Goal: Obtain resource: Download file/media

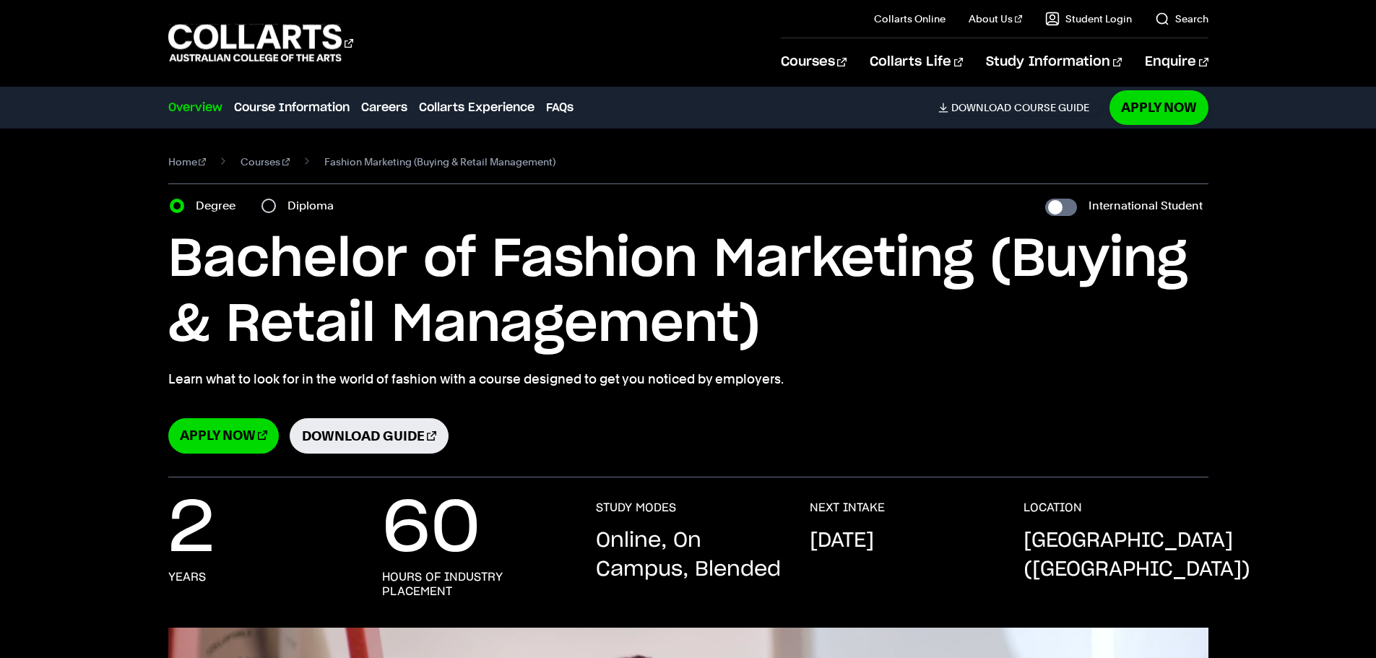
select select "2"
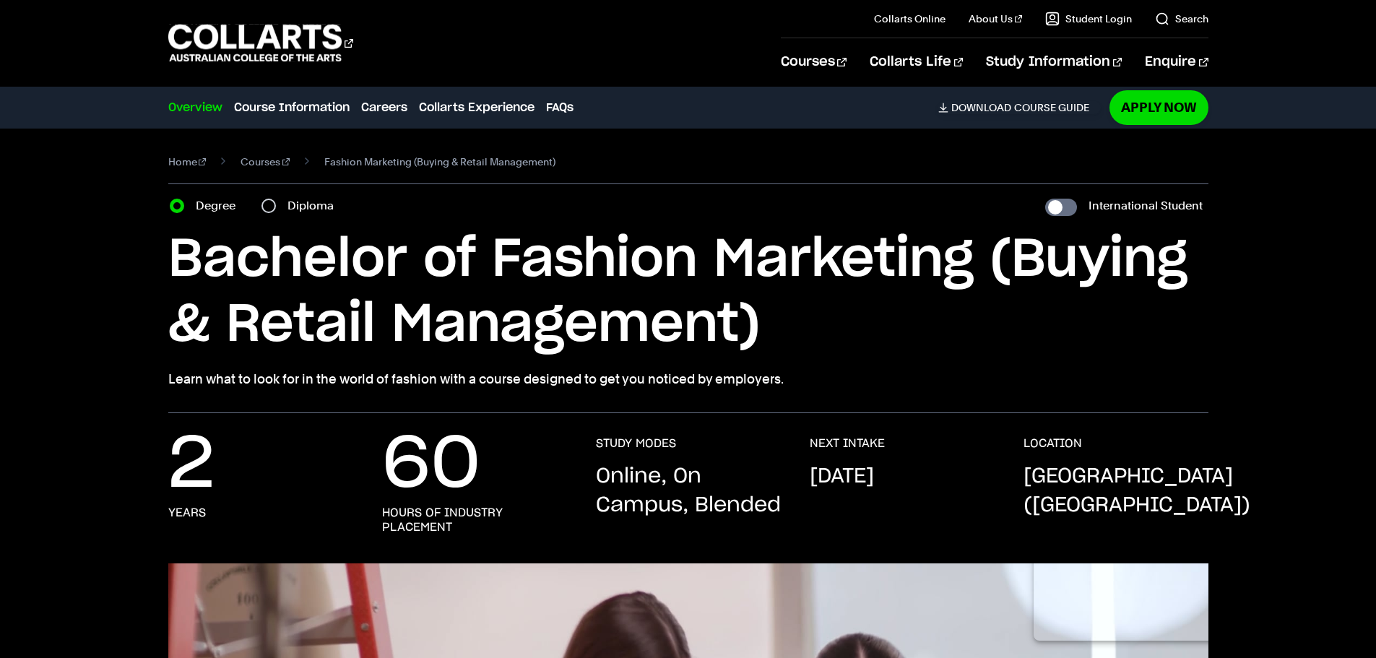
select select "2"
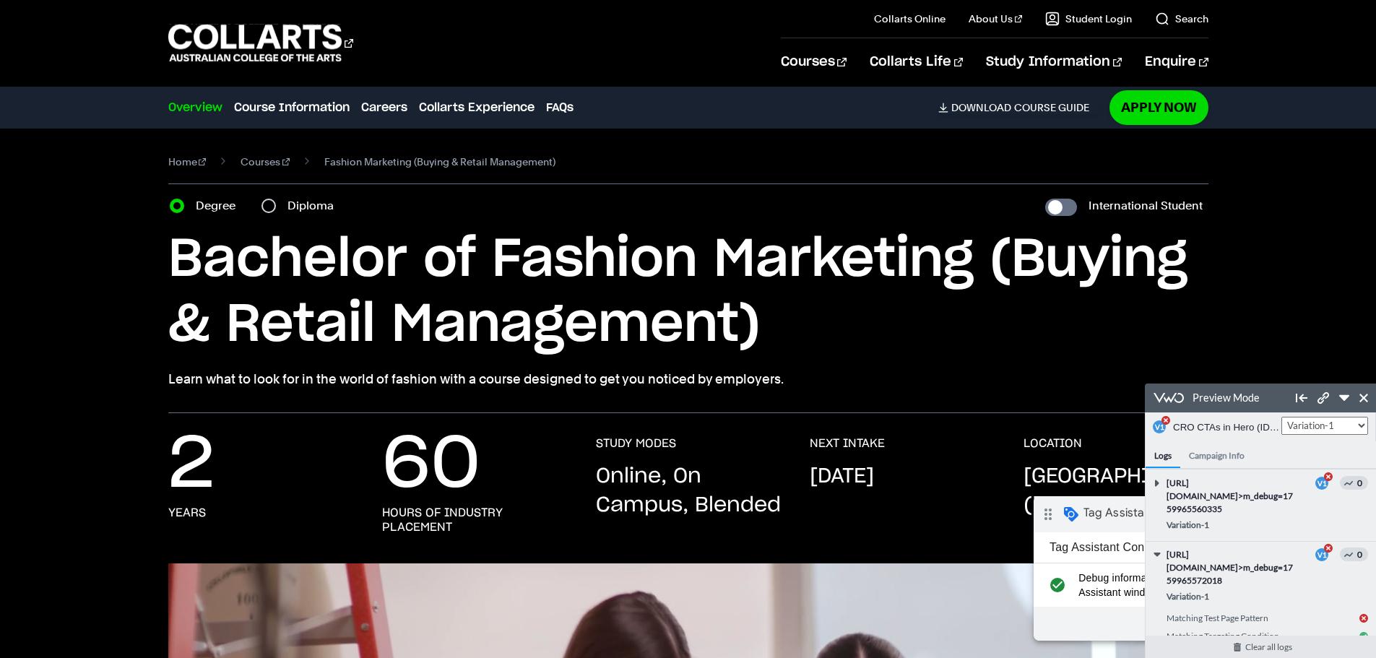
scroll to position [65, 0]
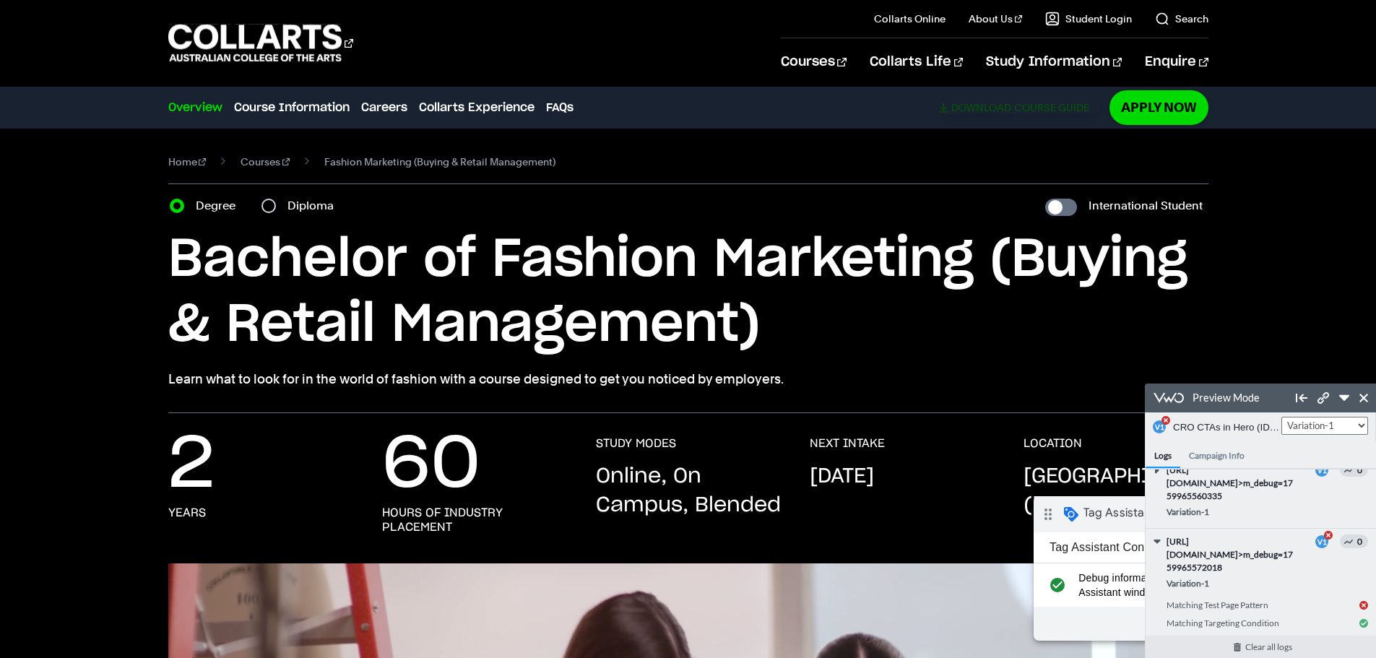
click at [992, 104] on span "Download" at bounding box center [981, 107] width 60 height 13
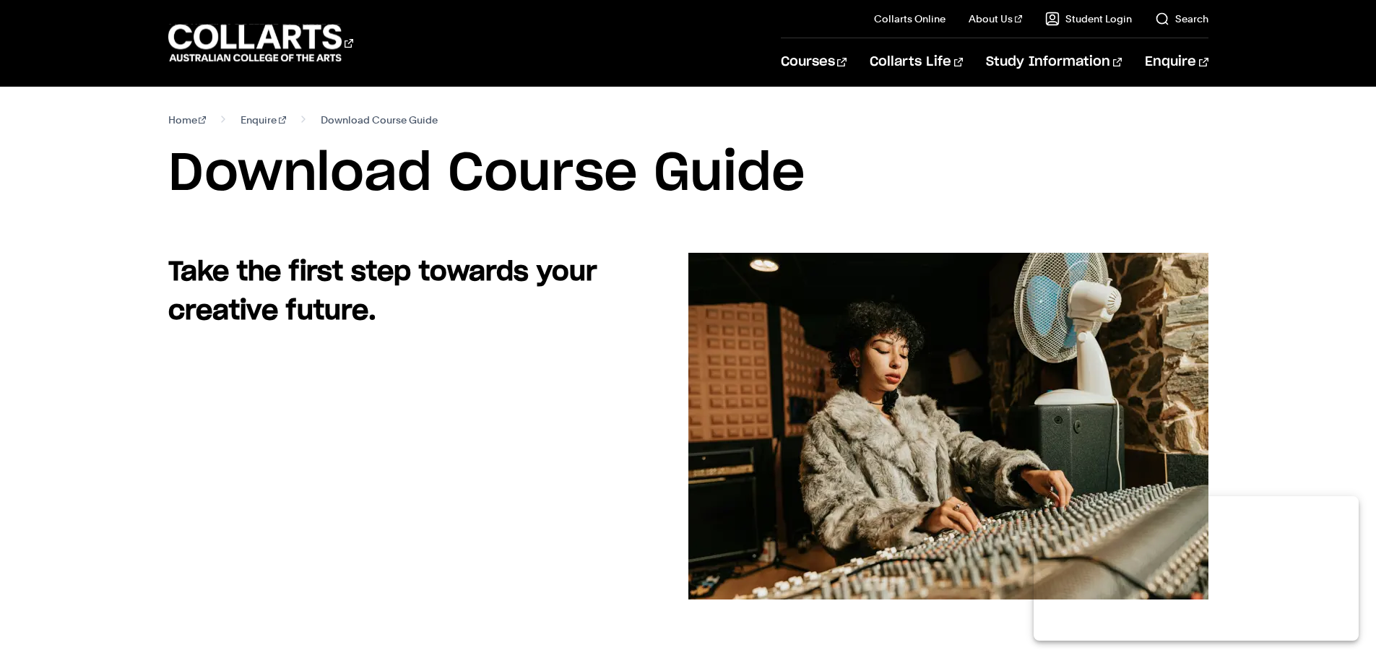
select select "2"
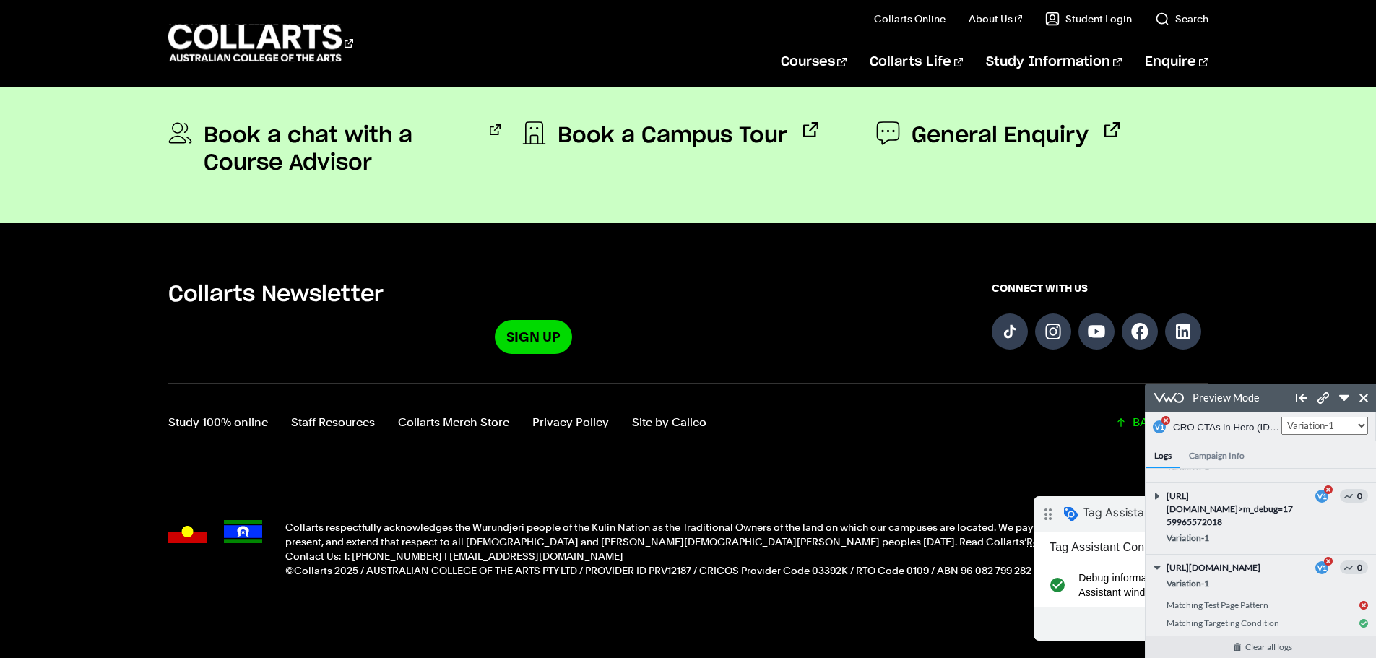
scroll to position [1267, 0]
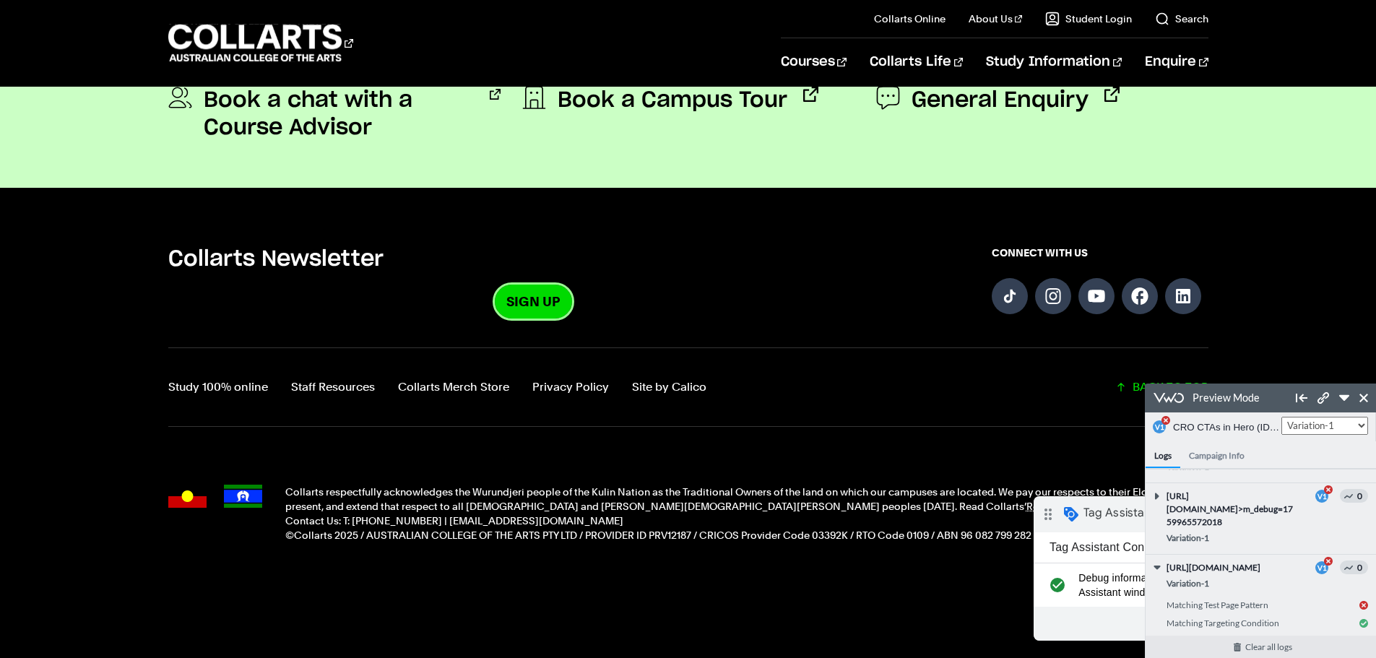
click at [516, 297] on link "Sign Up" at bounding box center [533, 302] width 77 height 34
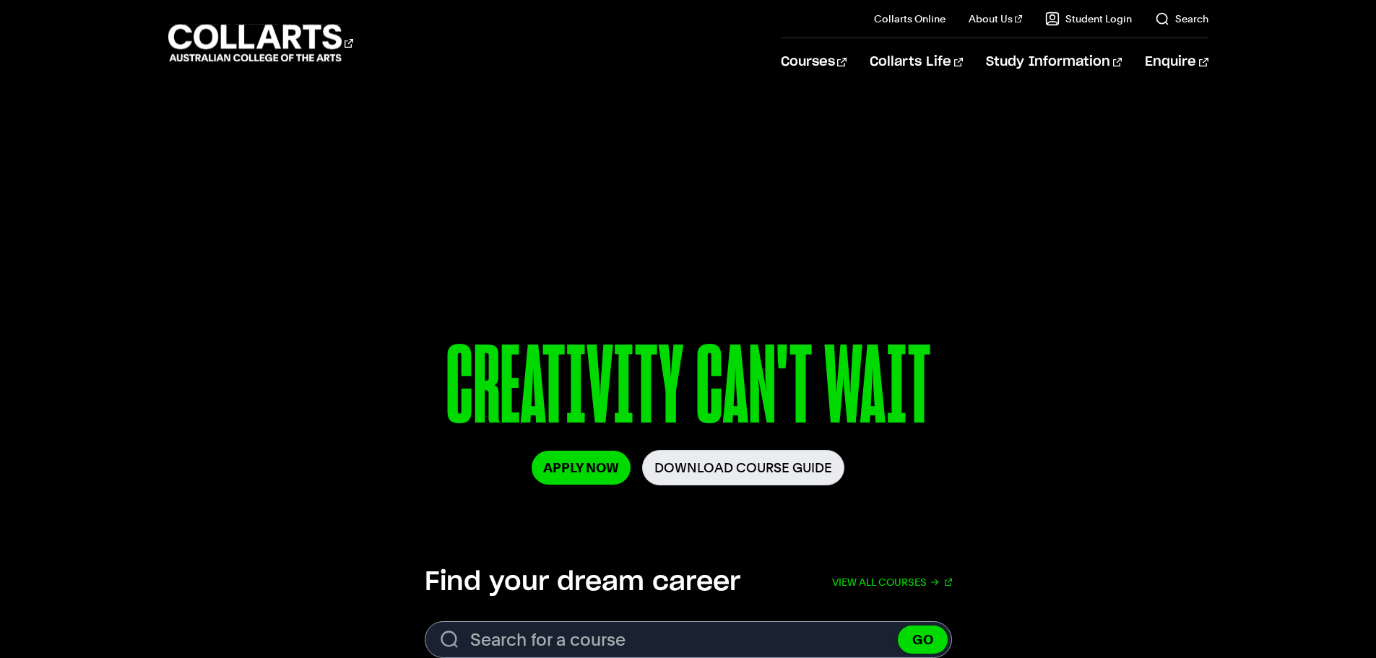
select select "2"
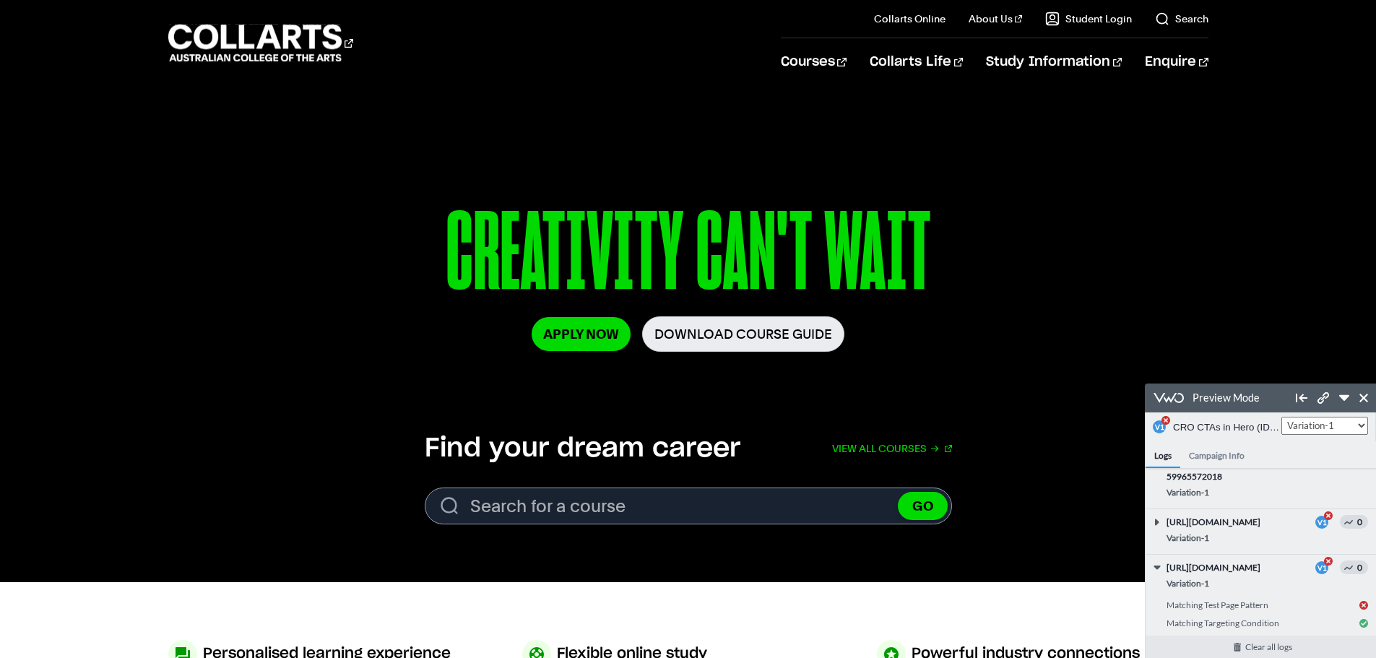
scroll to position [144, 0]
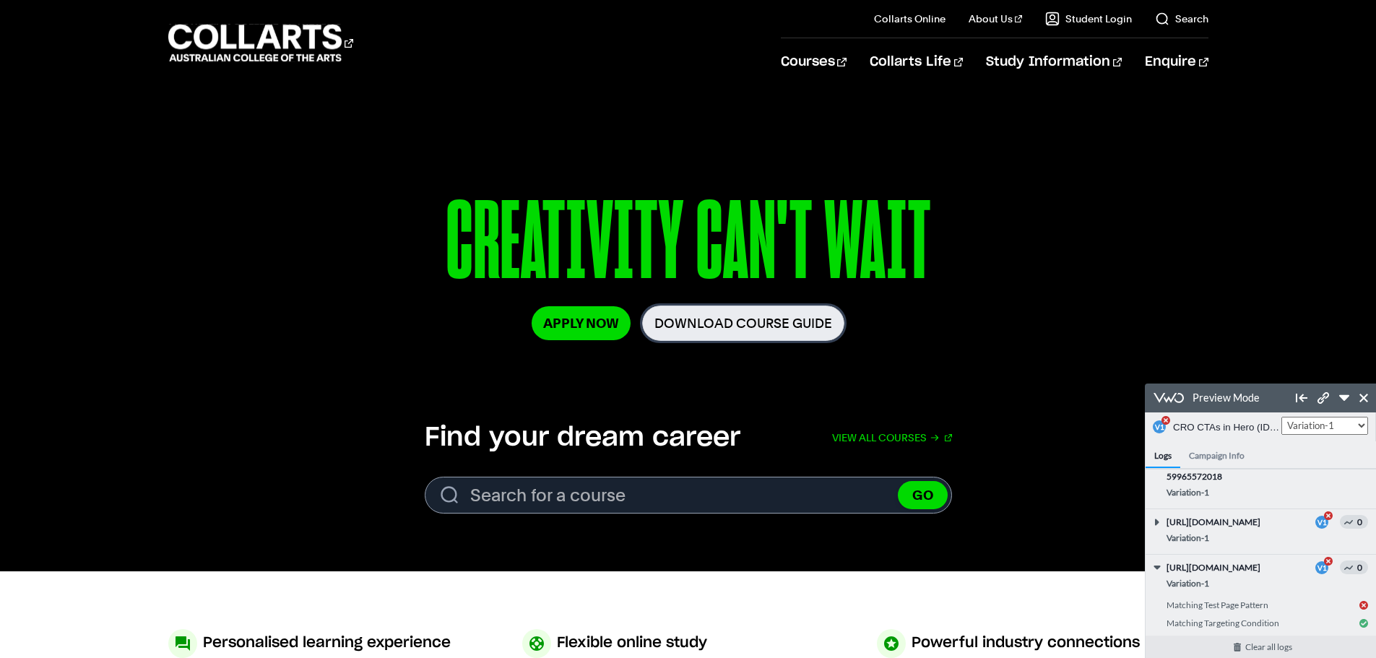
click at [730, 321] on link "Download Course Guide" at bounding box center [743, 323] width 202 height 35
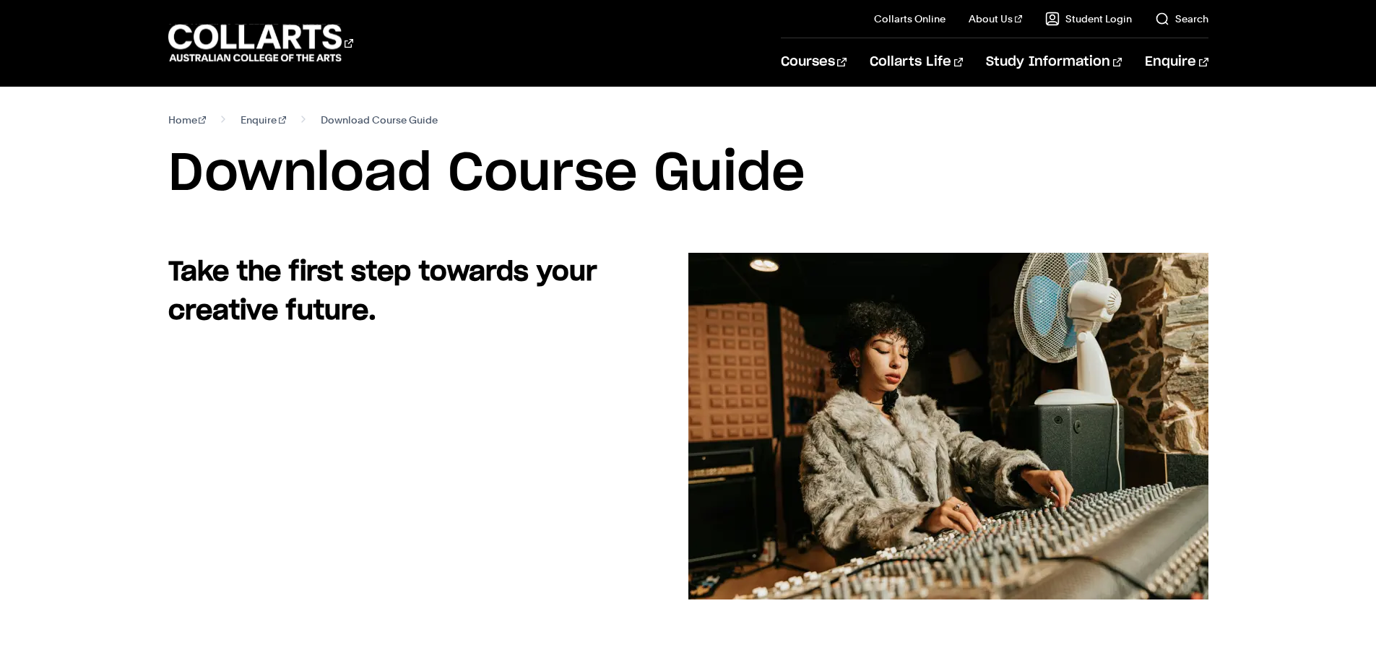
select select "2"
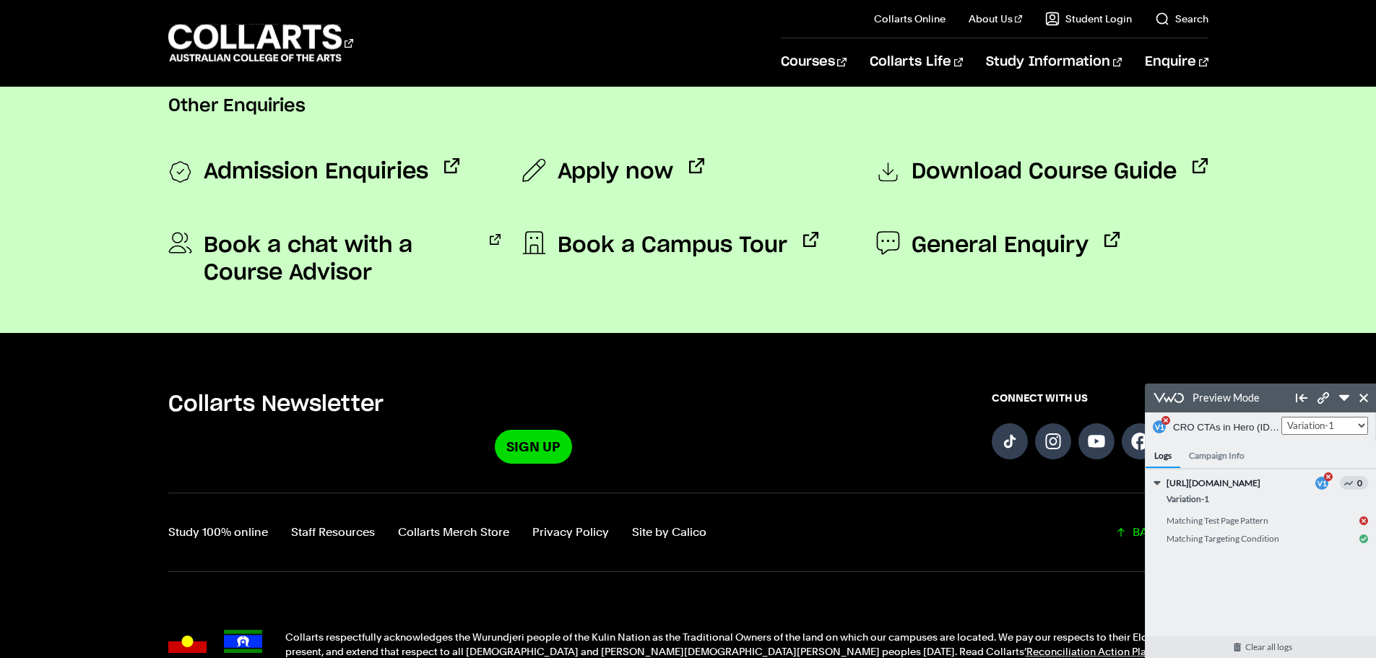
scroll to position [1267, 0]
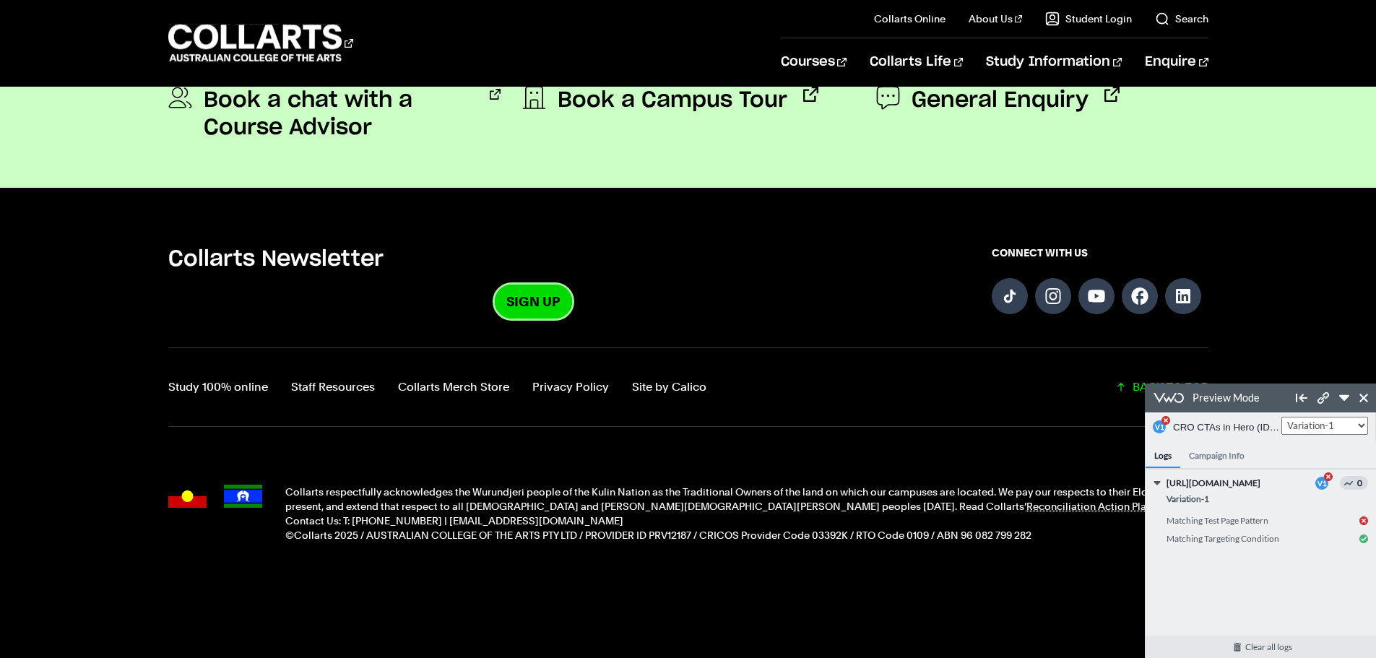
click at [527, 294] on link "Sign Up" at bounding box center [533, 302] width 77 height 34
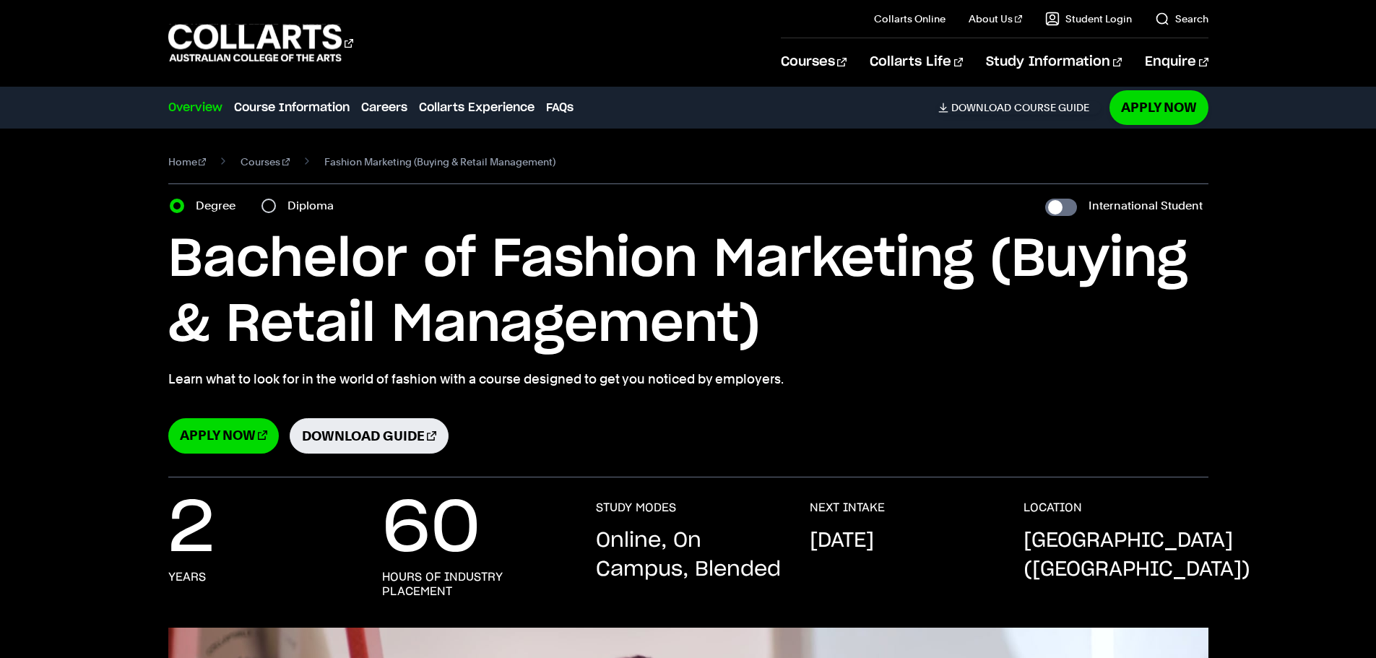
select select "2"
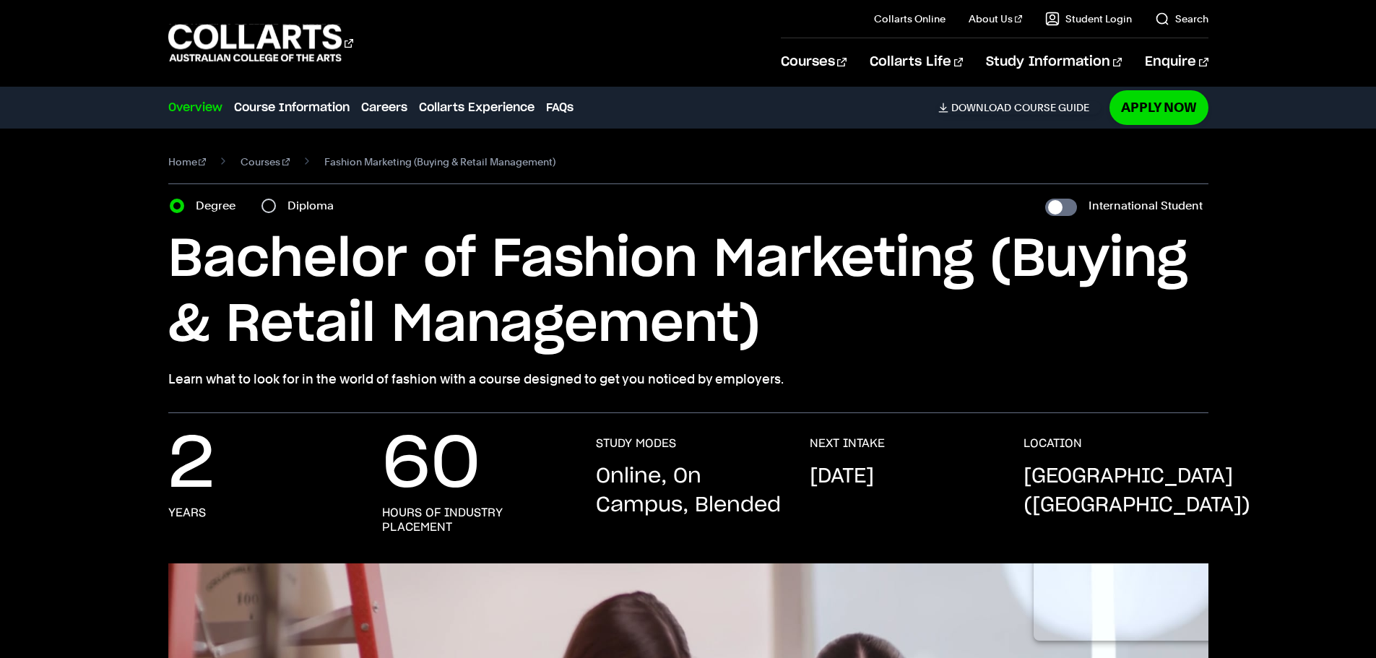
select select "2"
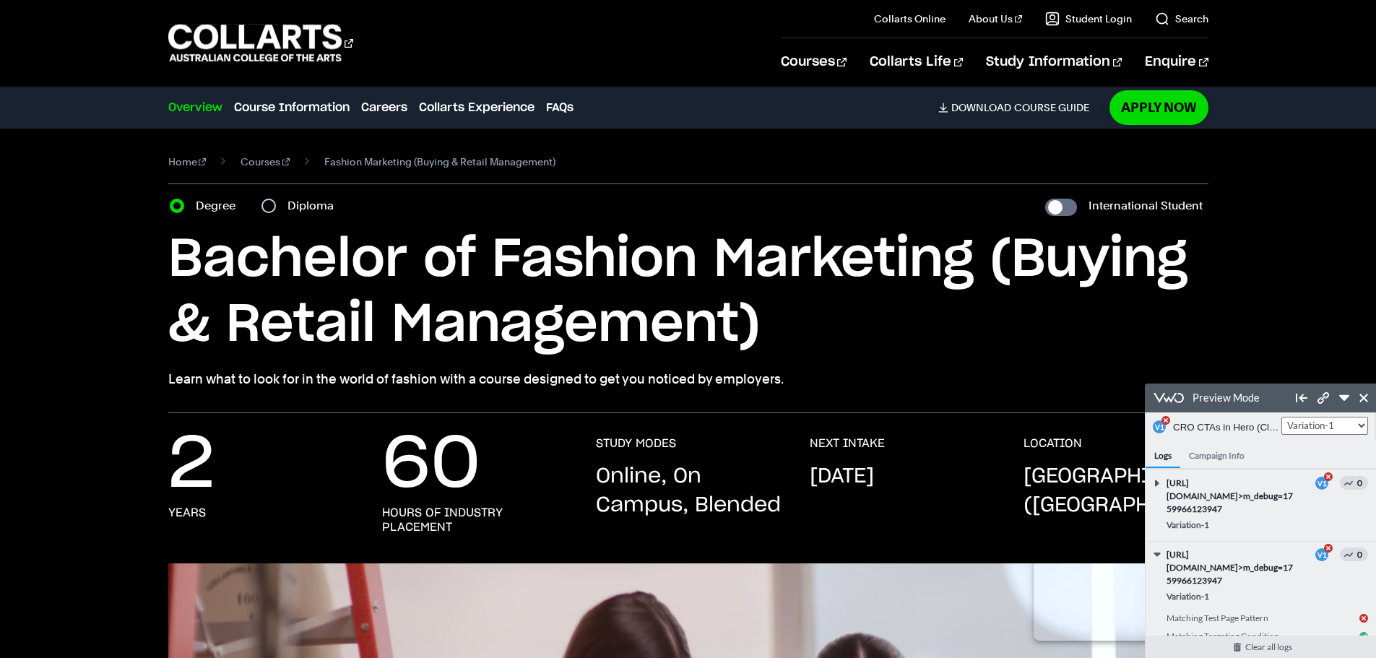
scroll to position [65, 0]
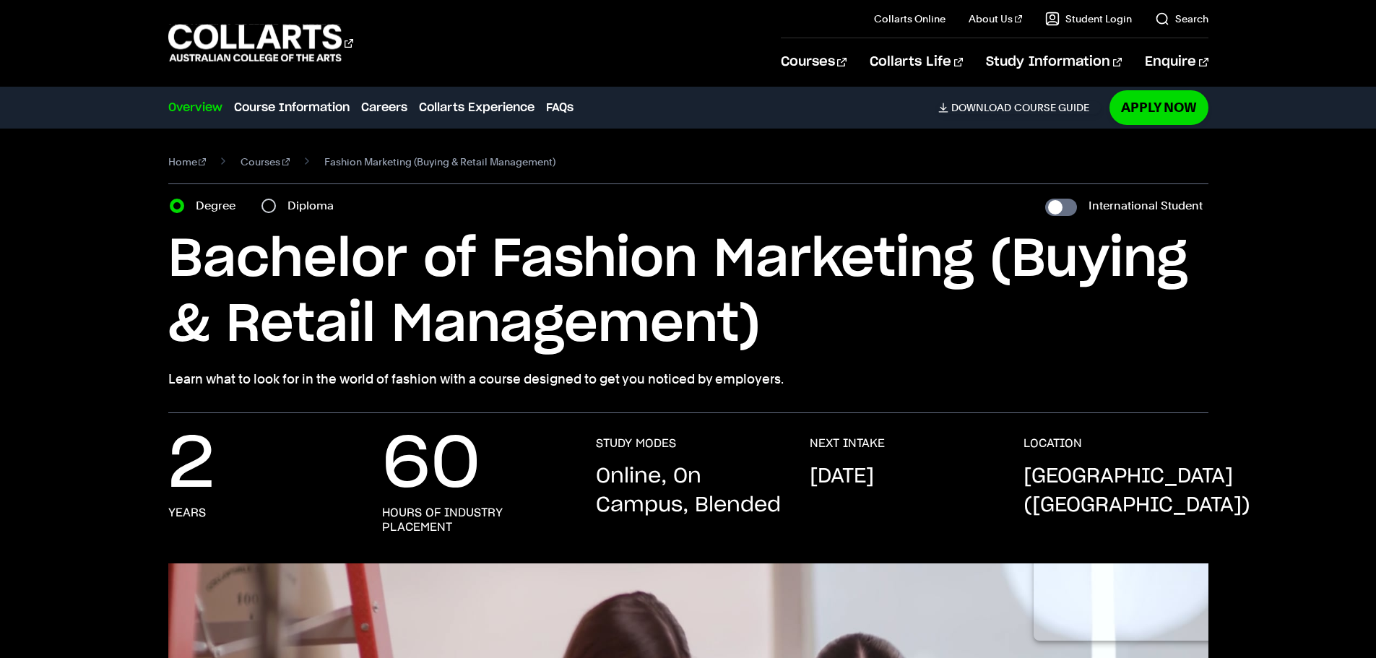
select select "2"
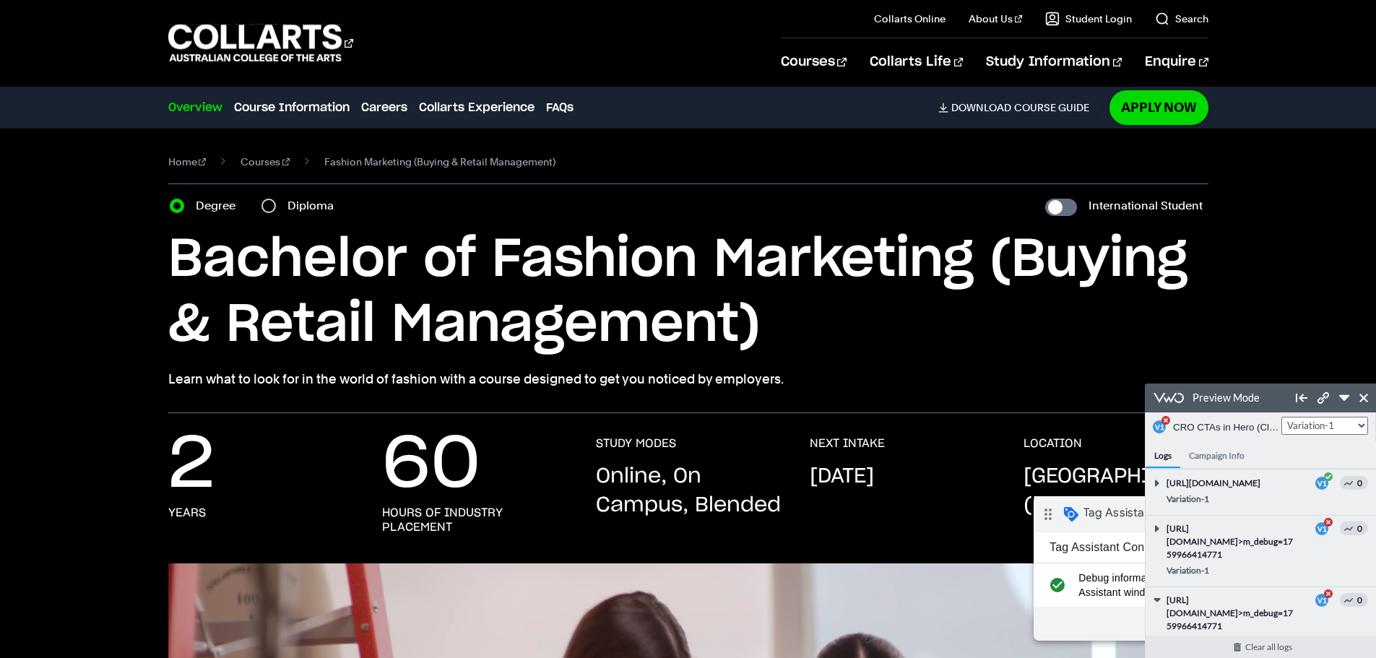
scroll to position [137, 0]
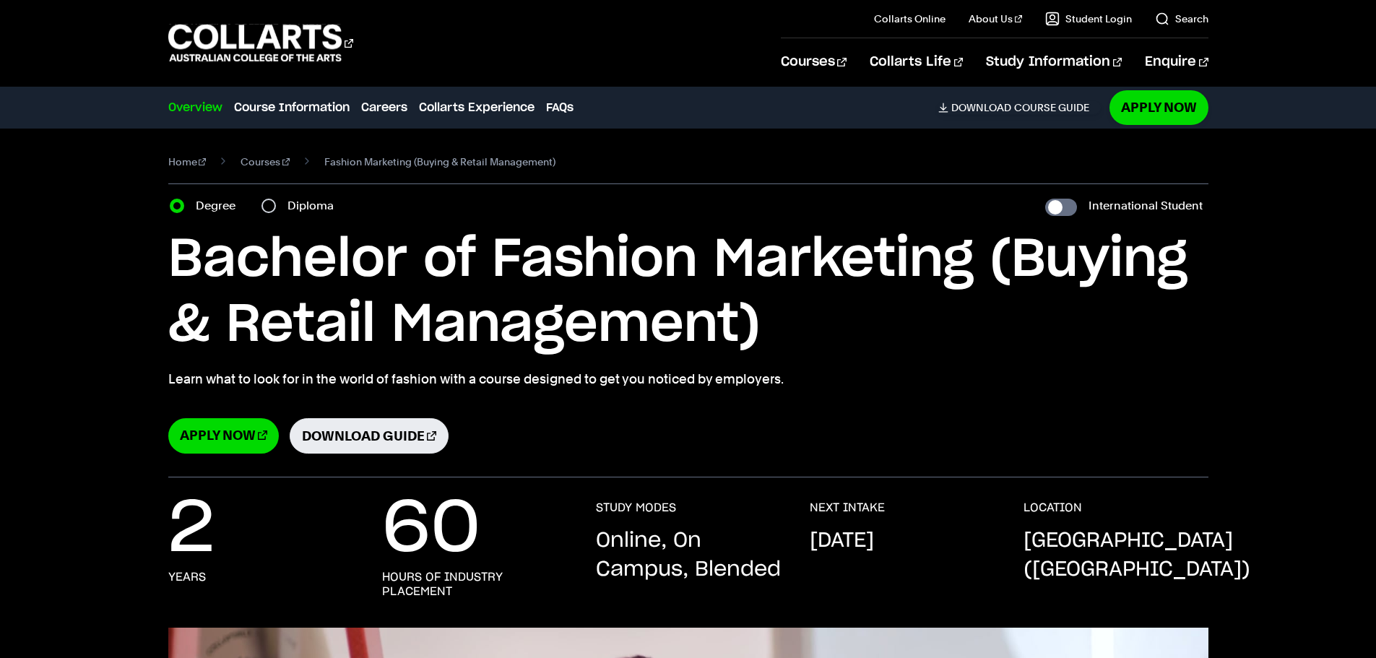
select select "2"
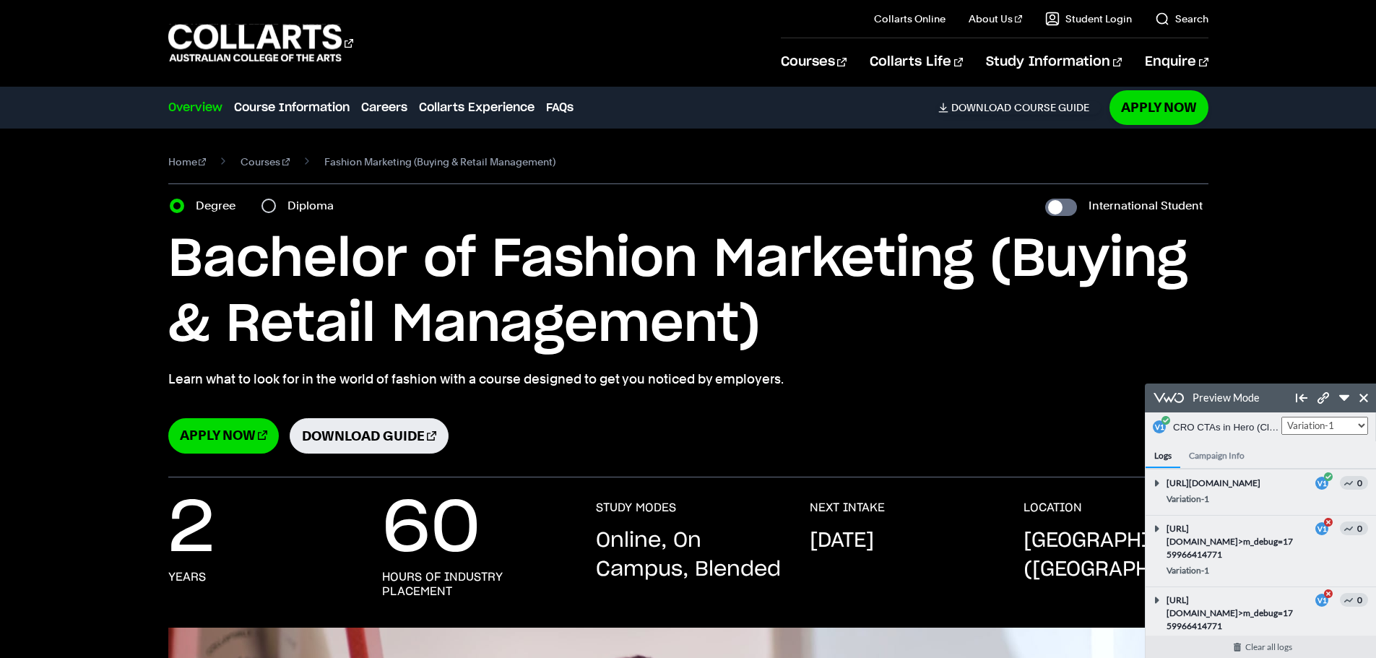
scroll to position [267, 0]
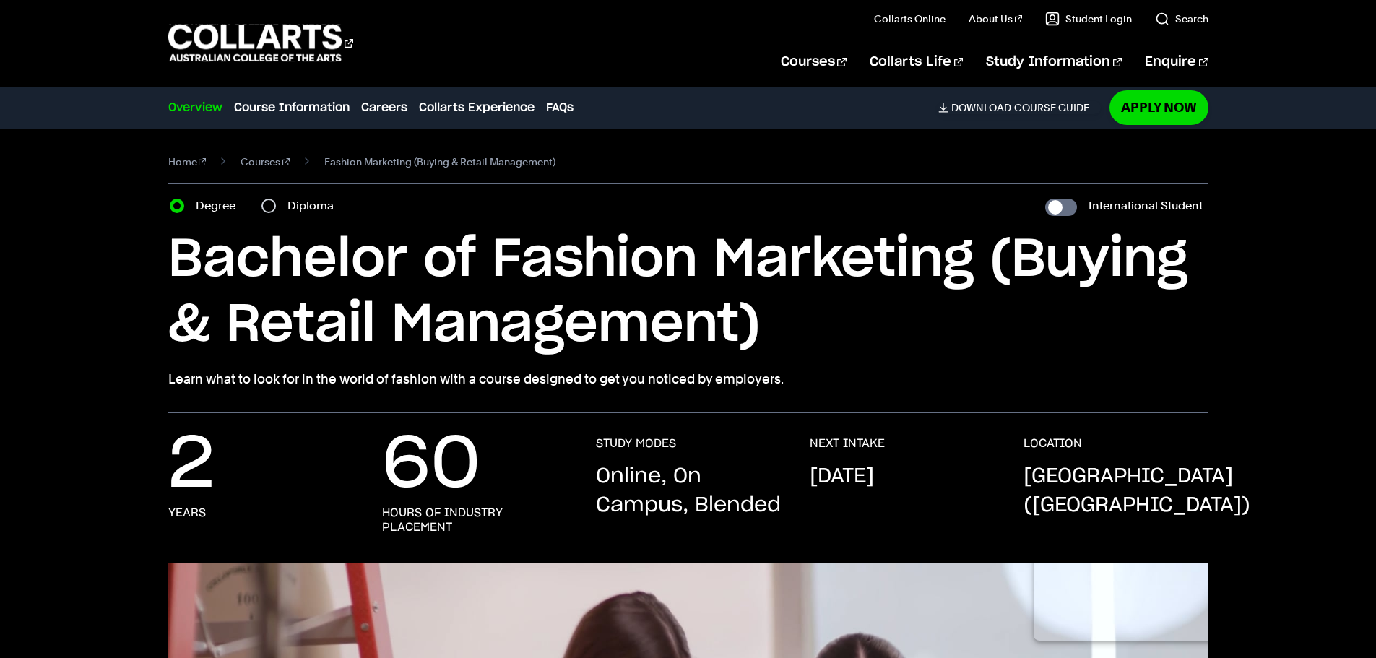
select select "2"
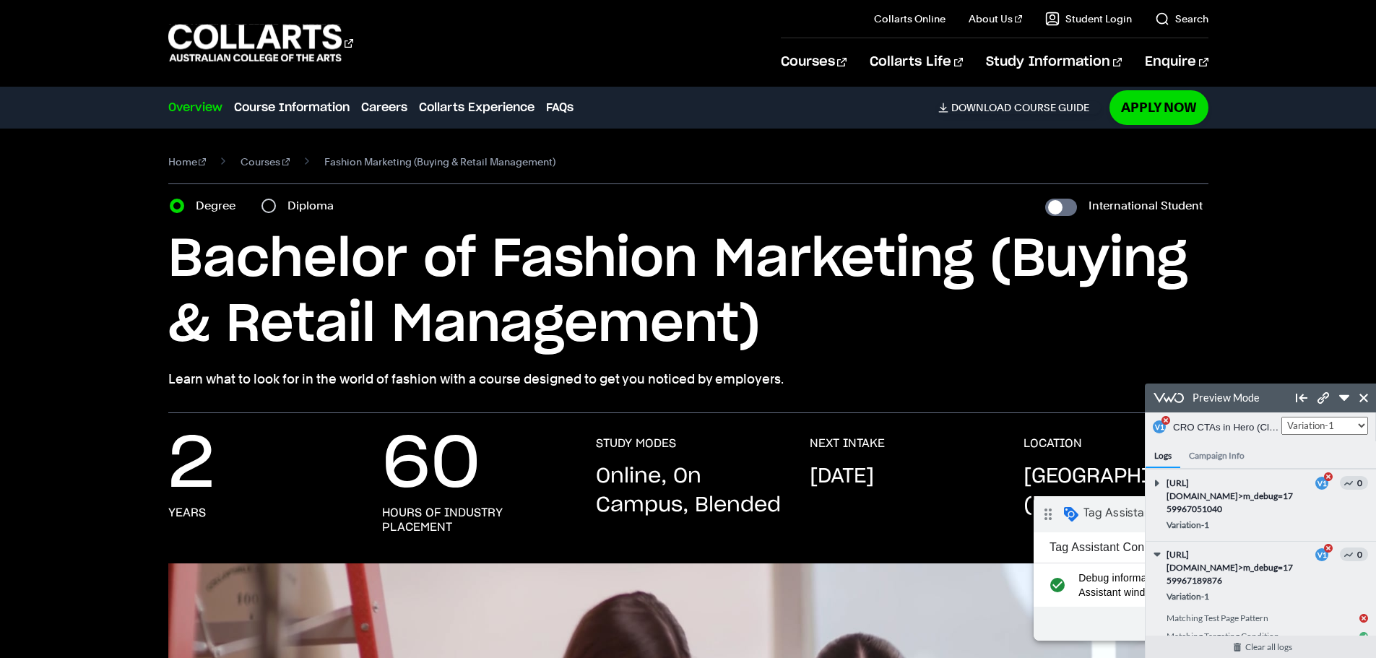
scroll to position [65, 0]
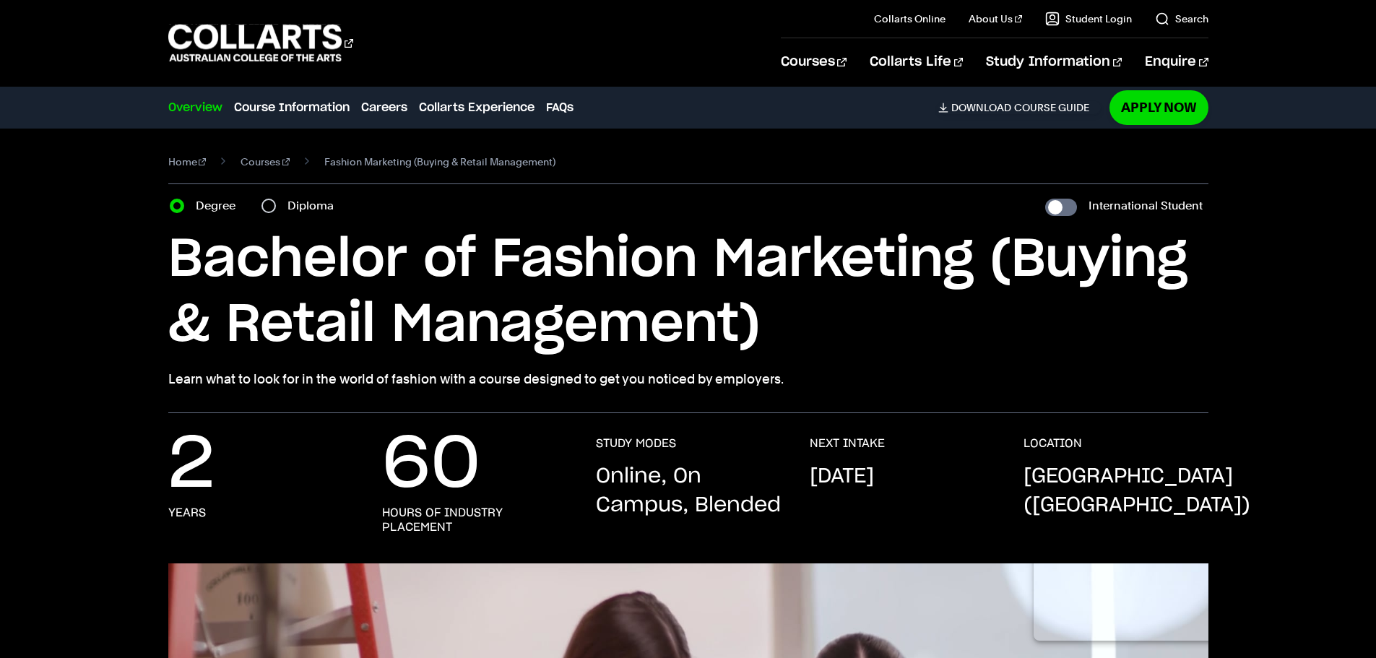
select select "2"
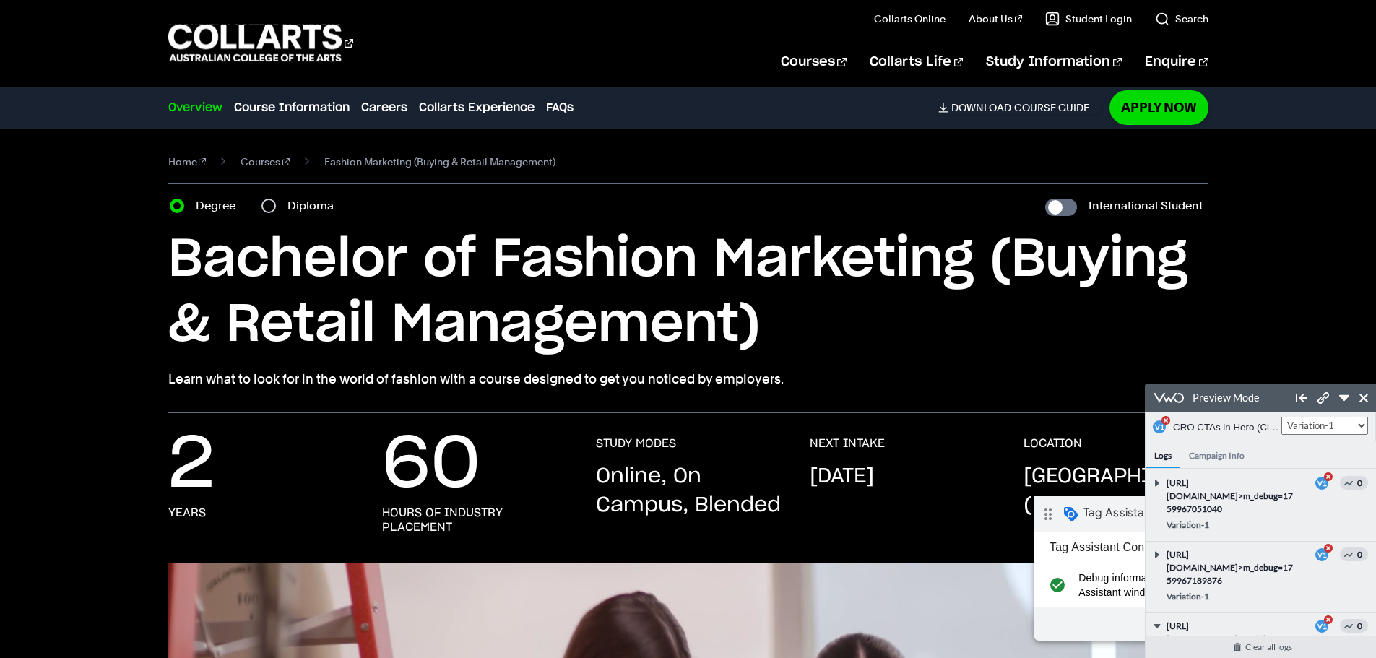
scroll to position [163, 0]
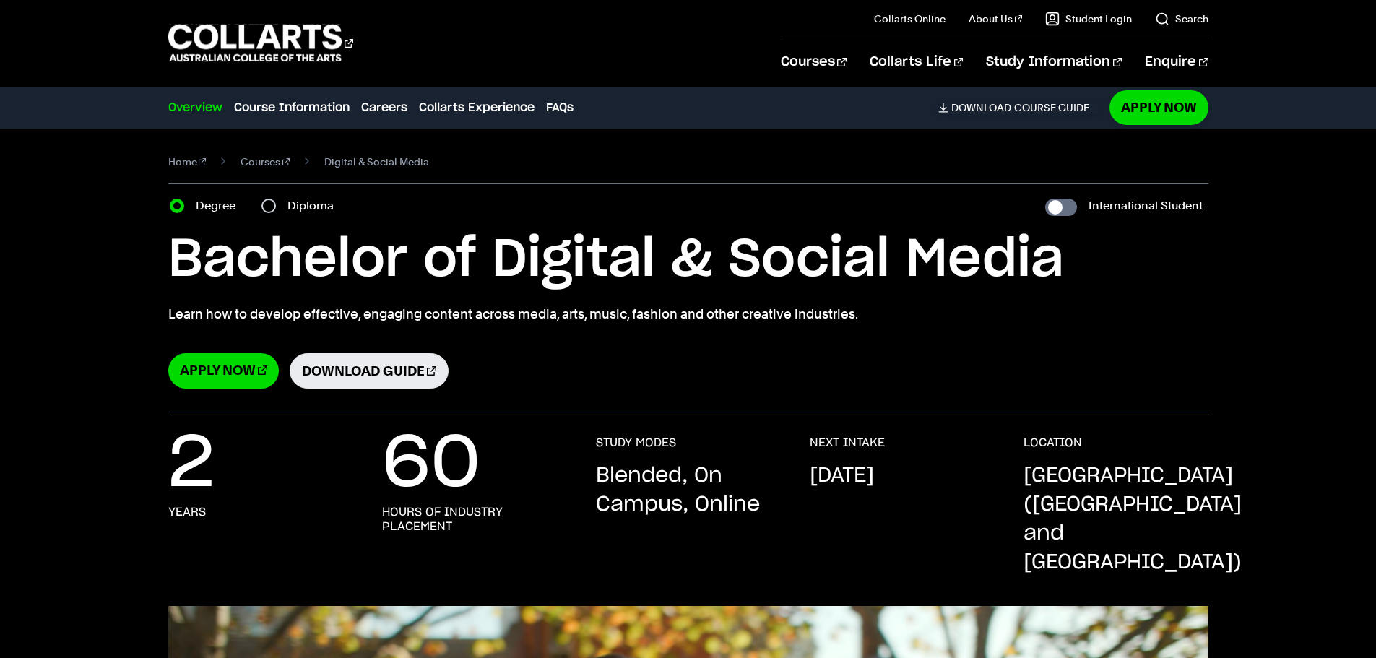
select select "2"
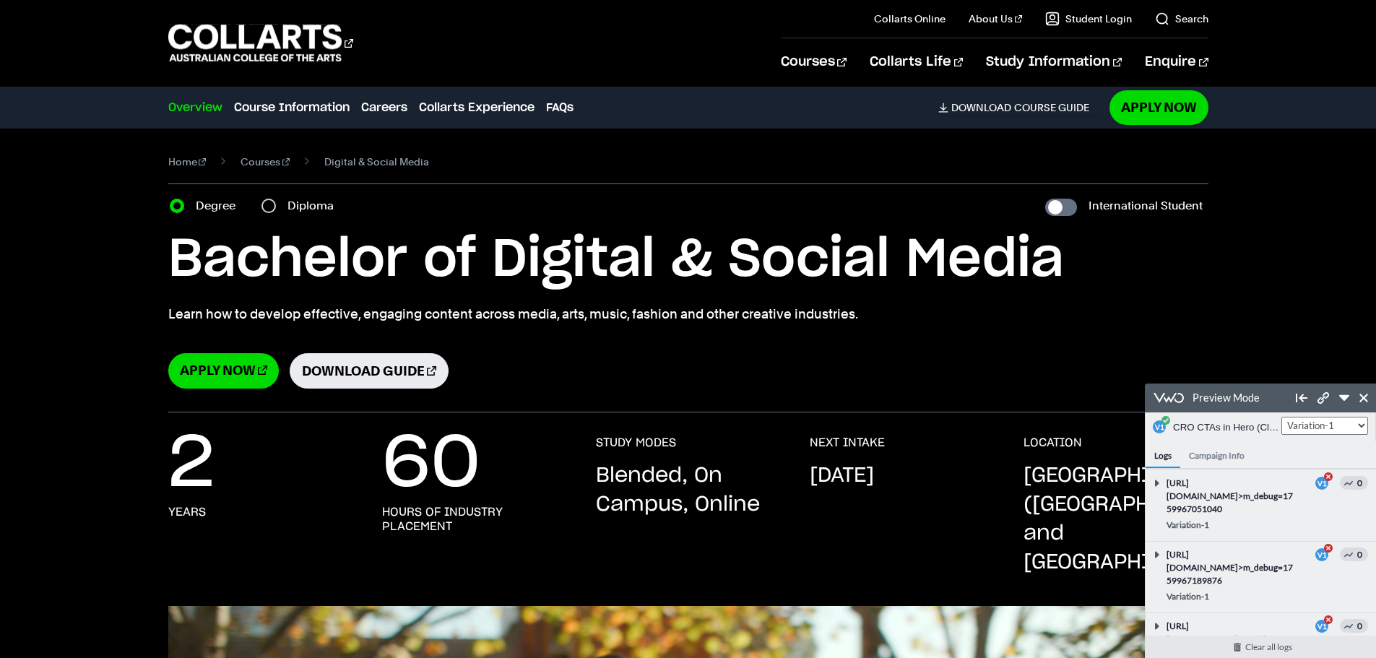
scroll to position [275, 0]
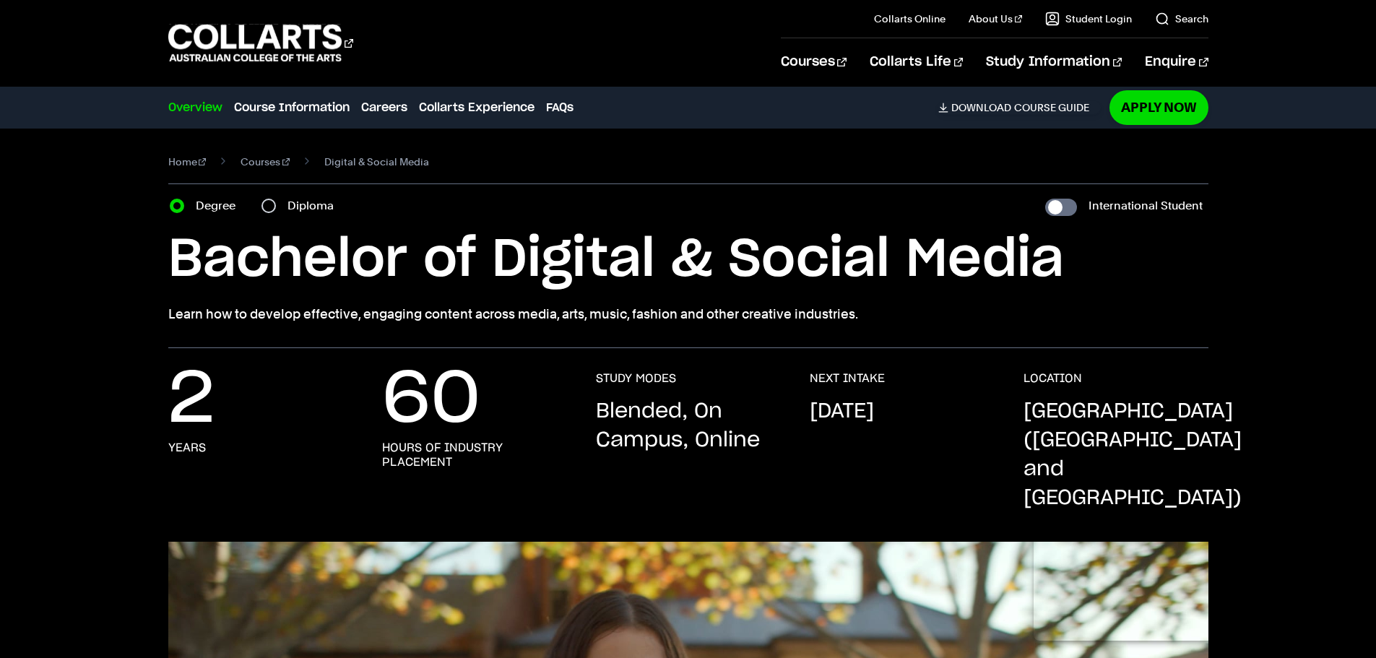
select select "2"
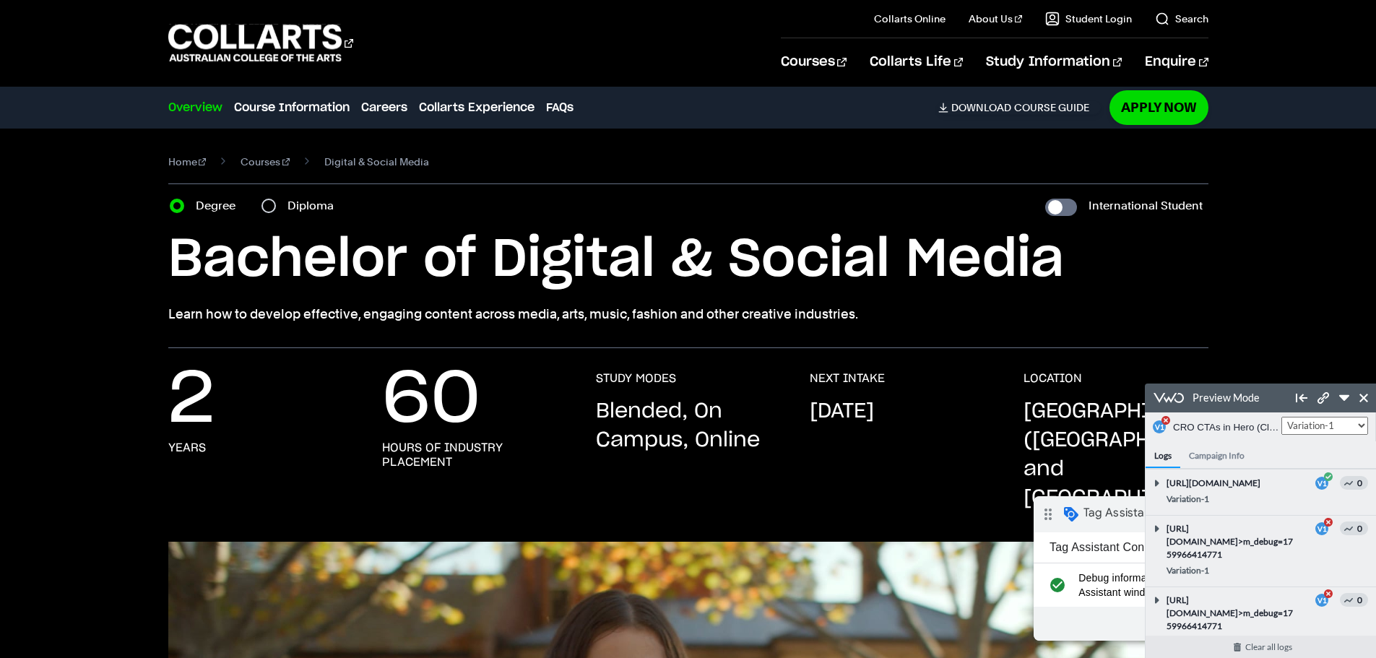
scroll to position [293, 0]
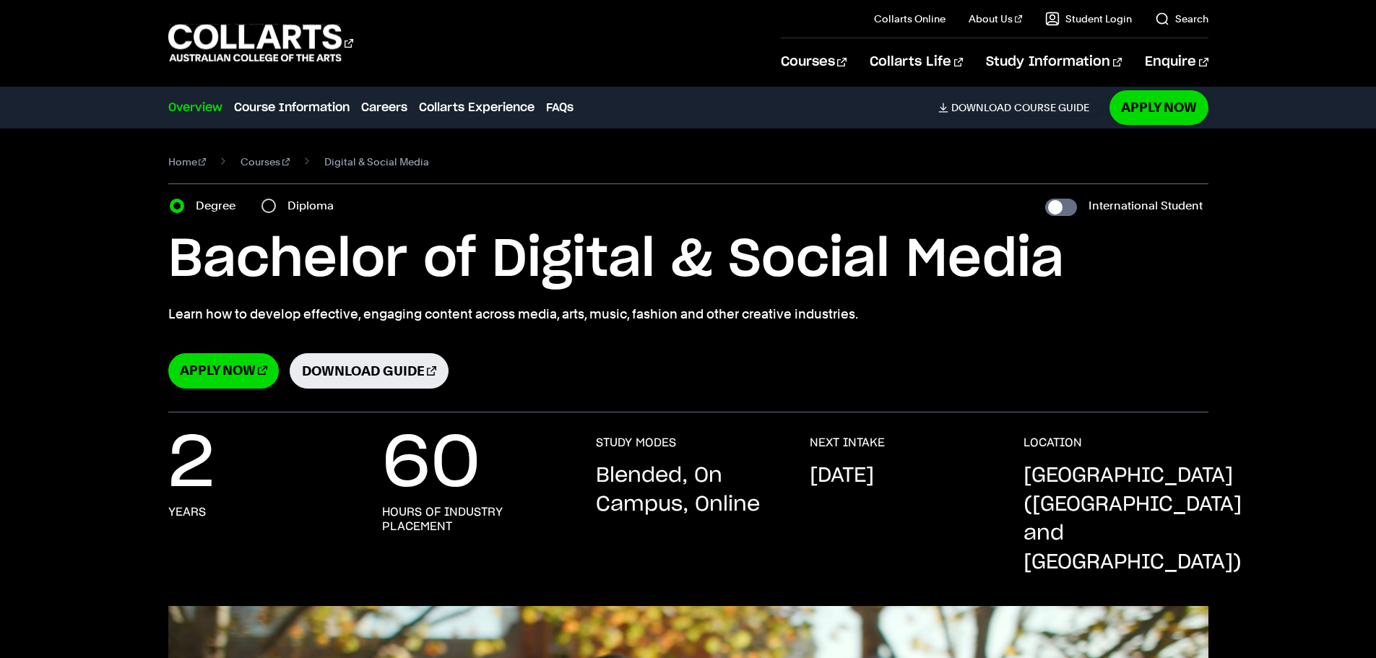
select select "2"
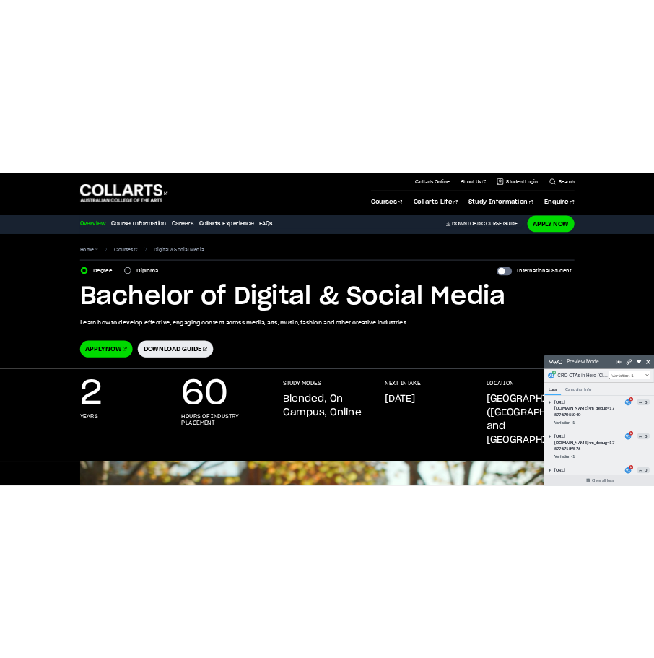
scroll to position [334, 0]
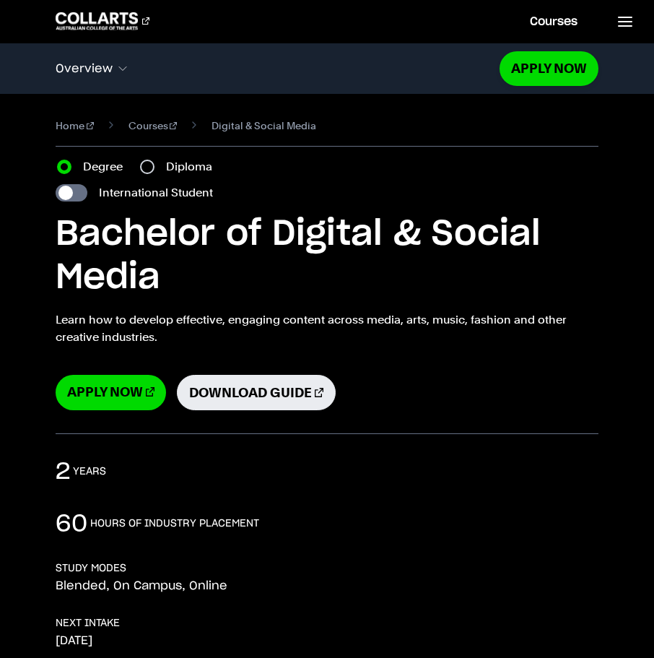
select select "2"
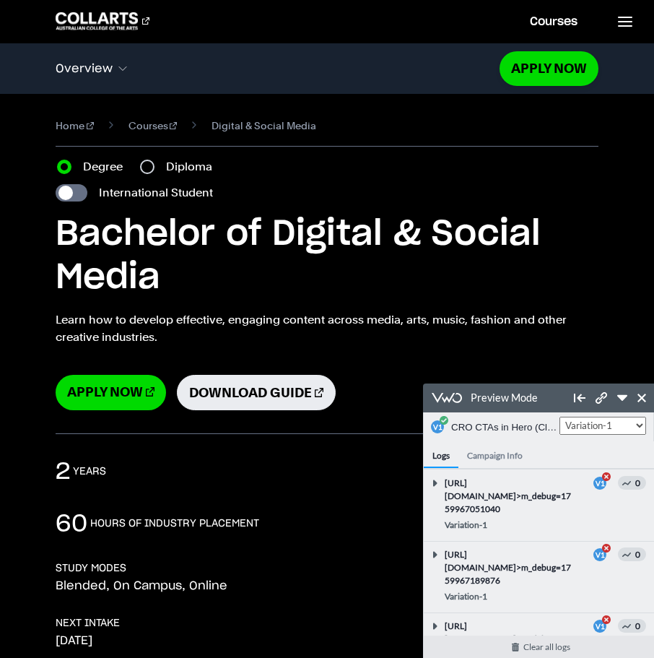
scroll to position [392, 0]
